Goal: Task Accomplishment & Management: Use online tool/utility

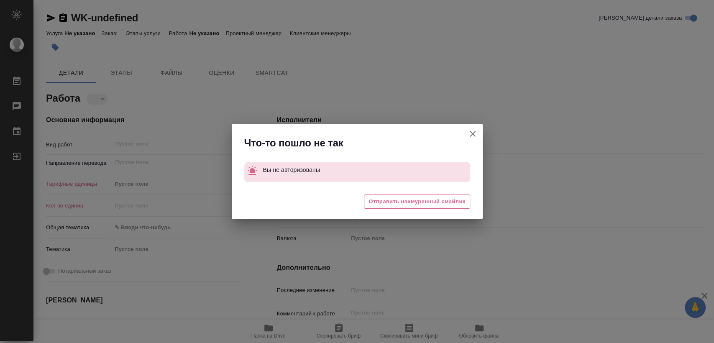
type textarea "x"
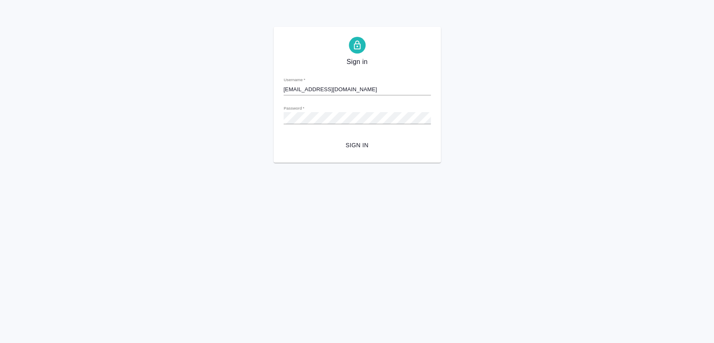
click at [385, 140] on span "Sign in" at bounding box center [357, 145] width 134 height 10
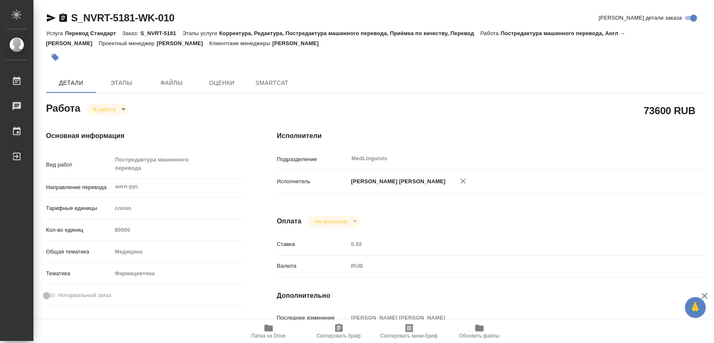
type textarea "x"
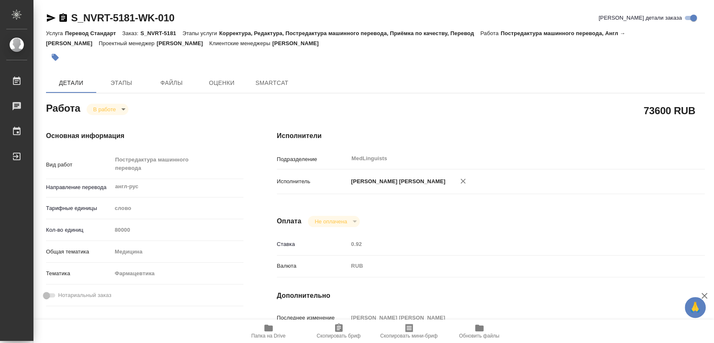
type textarea "x"
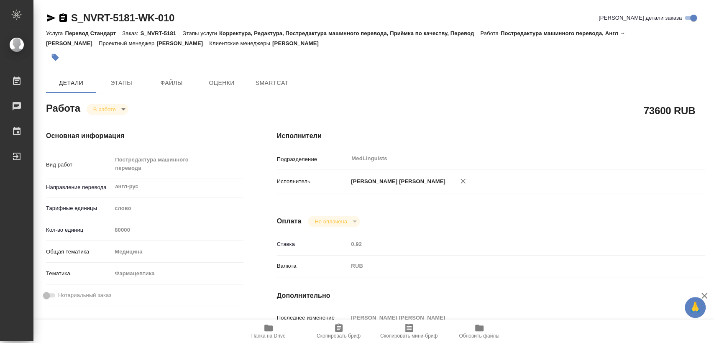
type textarea "x"
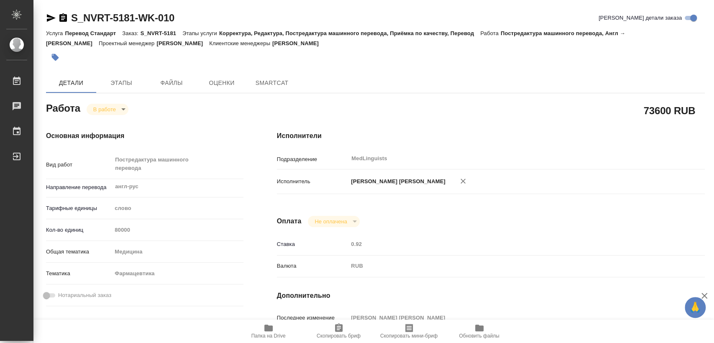
type textarea "x"
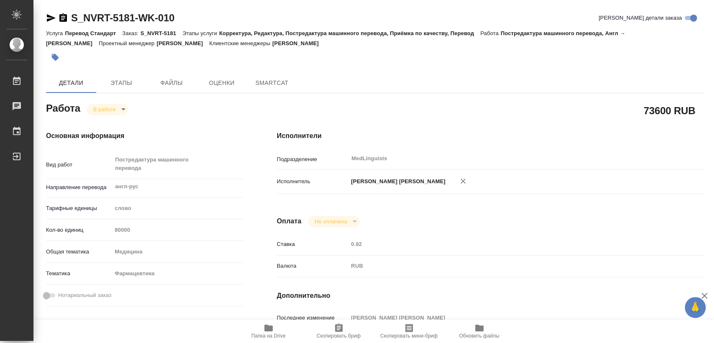
type textarea "x"
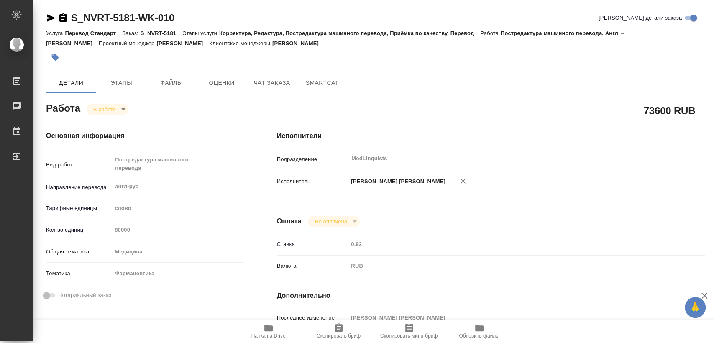
scroll to position [186, 0]
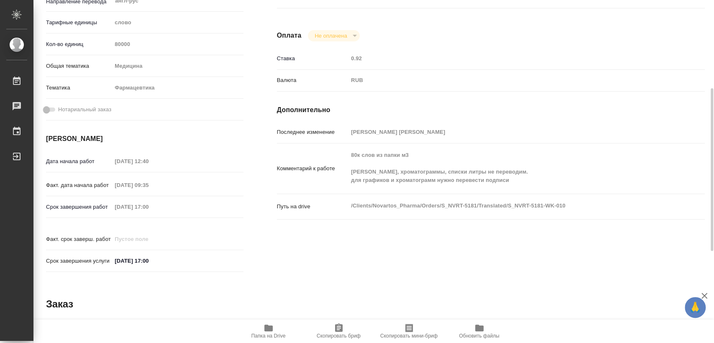
type textarea "x"
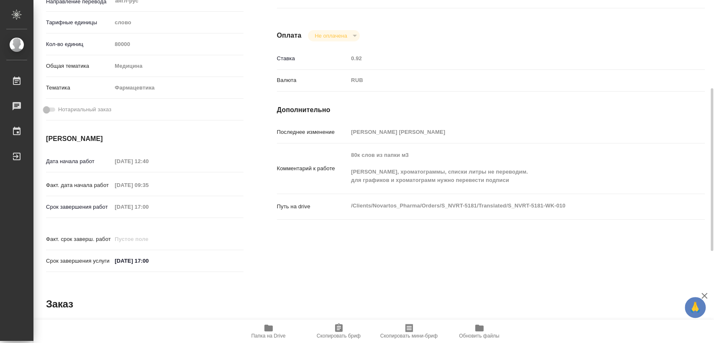
type textarea "x"
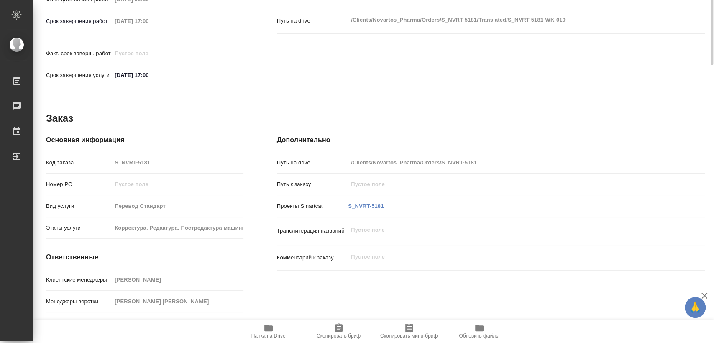
scroll to position [379, 0]
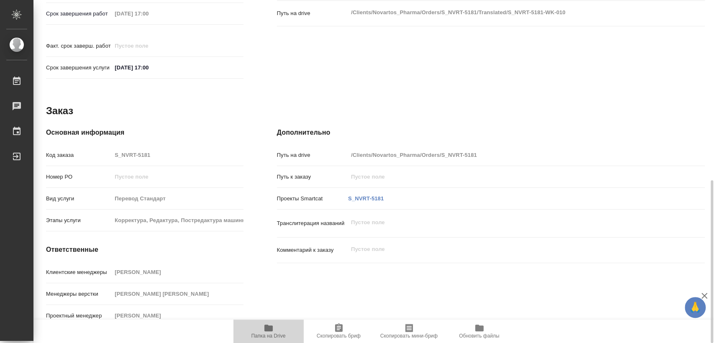
drag, startPoint x: 261, startPoint y: 333, endPoint x: 262, endPoint y: 338, distance: 4.7
click at [261, 335] on span "Папка на Drive" at bounding box center [268, 336] width 34 height 6
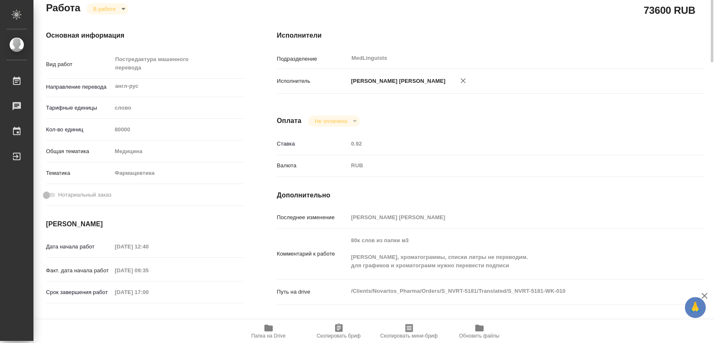
scroll to position [0, 0]
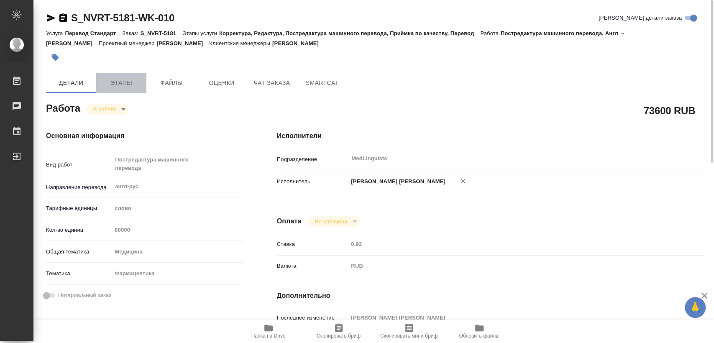
click at [114, 84] on span "Этапы" at bounding box center [121, 83] width 40 height 10
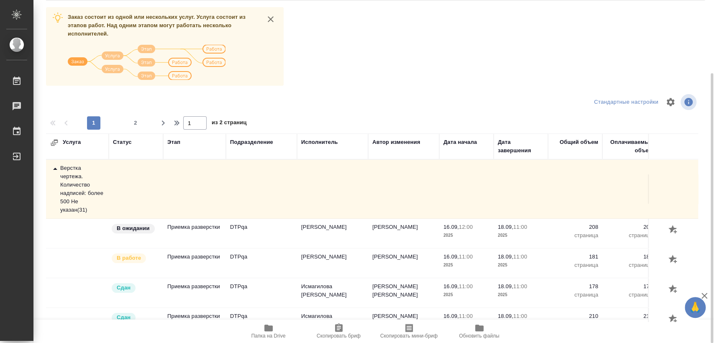
click at [77, 172] on div "Верстка чертежа. Количество надписей: более 500 Не указан ( 31 )" at bounding box center [77, 189] width 54 height 50
